Goal: Navigation & Orientation: Find specific page/section

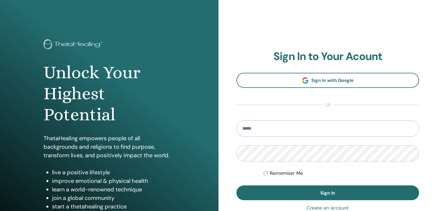
click at [261, 131] on input "email" at bounding box center [327, 128] width 182 height 16
click at [260, 130] on input "email" at bounding box center [327, 128] width 182 height 16
paste input "*********"
type input "**********"
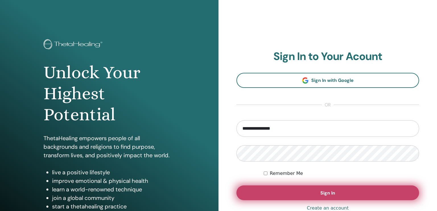
click at [275, 194] on button "Sign In" at bounding box center [327, 192] width 182 height 15
click at [271, 193] on button "Sign In" at bounding box center [327, 192] width 182 height 15
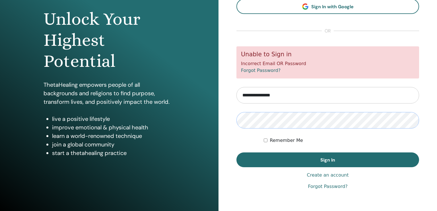
scroll to position [57, 0]
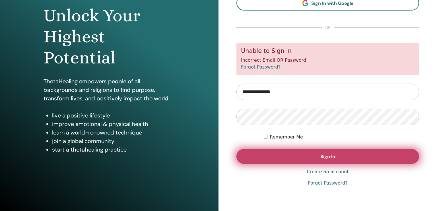
click at [282, 155] on button "Sign In" at bounding box center [327, 156] width 182 height 15
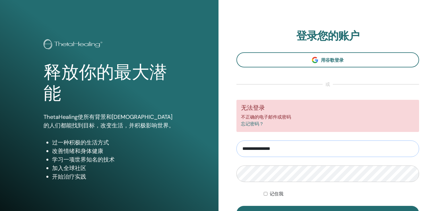
click at [282, 148] on input "**********" at bounding box center [327, 148] width 182 height 16
type input "**********"
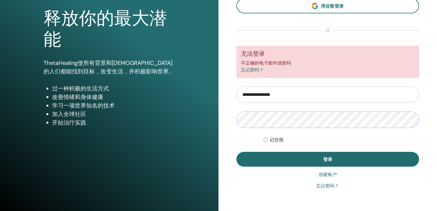
scroll to position [57, 0]
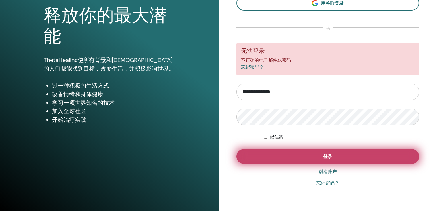
click at [287, 159] on button "登录" at bounding box center [327, 156] width 182 height 15
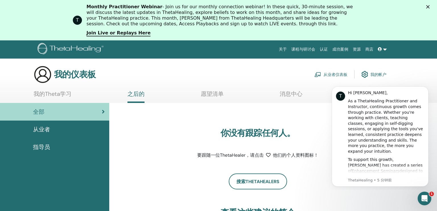
click at [321, 48] on link "认证" at bounding box center [323, 49] width 13 height 11
click at [324, 50] on link "认证" at bounding box center [323, 49] width 13 height 11
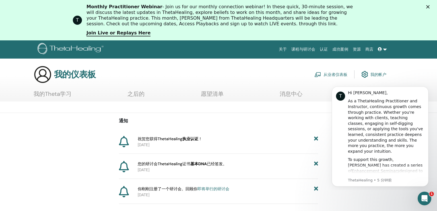
click at [375, 73] on link "我的帐户" at bounding box center [373, 74] width 25 height 13
click at [369, 74] on link "我的帐户" at bounding box center [373, 74] width 25 height 13
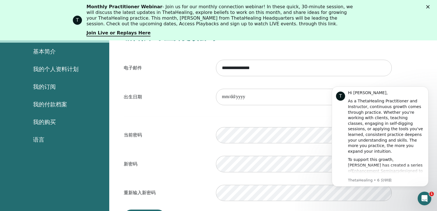
scroll to position [69, 0]
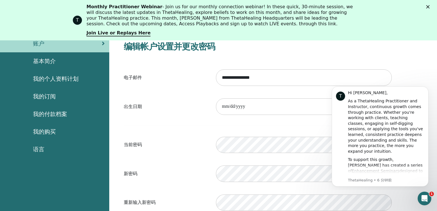
click at [43, 130] on span "我的购买" at bounding box center [44, 131] width 23 height 9
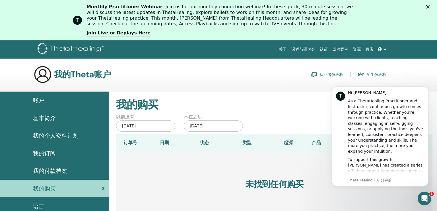
click at [45, 116] on span "基本简介" at bounding box center [44, 118] width 23 height 9
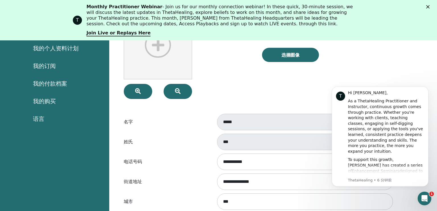
scroll to position [41, 0]
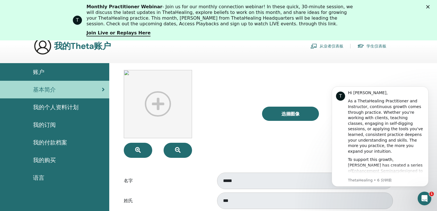
click at [333, 45] on link "从业者仪表板" at bounding box center [326, 45] width 33 height 9
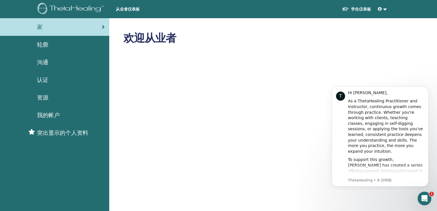
click at [52, 134] on span "突出显示的个人资料" at bounding box center [62, 132] width 51 height 9
click at [56, 131] on span "突出显示的个人资料" at bounding box center [62, 132] width 51 height 9
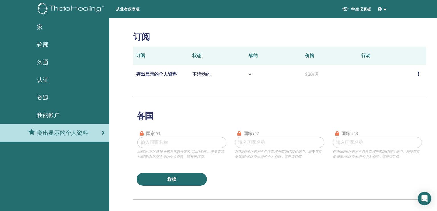
click at [44, 79] on span "认证" at bounding box center [42, 80] width 11 height 9
